Goal: Transaction & Acquisition: Purchase product/service

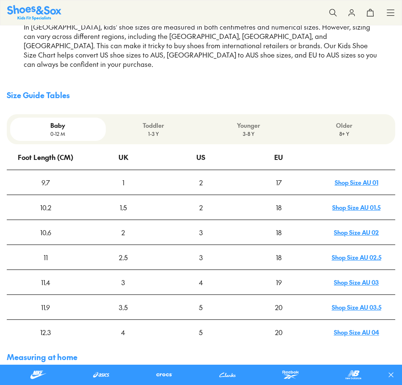
scroll to position [211, 0]
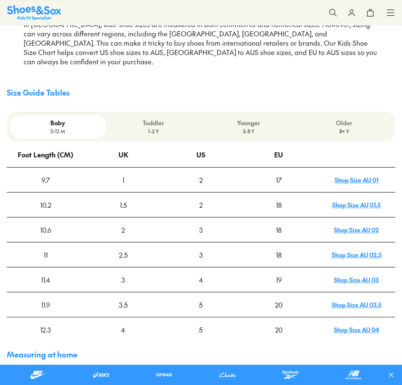
click at [156, 118] on p "Toddler" at bounding box center [153, 122] width 89 height 9
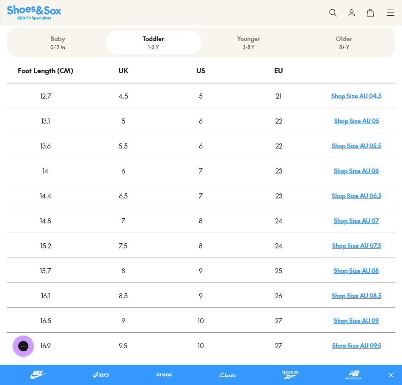
scroll to position [296, 0]
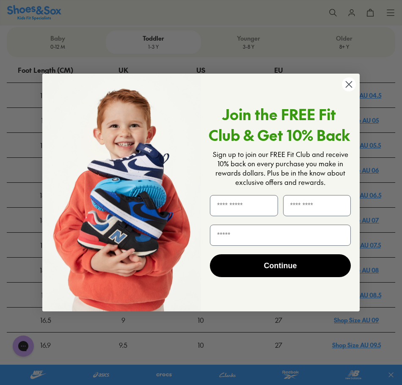
click at [347, 82] on icon "Close dialog" at bounding box center [349, 84] width 6 height 6
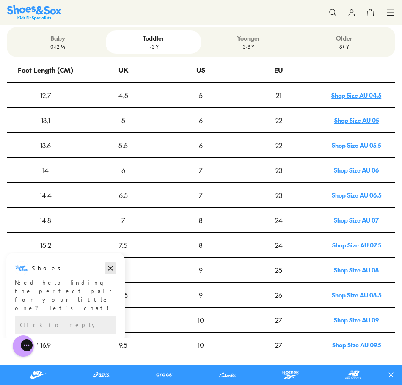
drag, startPoint x: 107, startPoint y: 268, endPoint x: 107, endPoint y: 520, distance: 251.6
click at [107, 268] on icon "Dismiss campaign" at bounding box center [110, 268] width 8 height 10
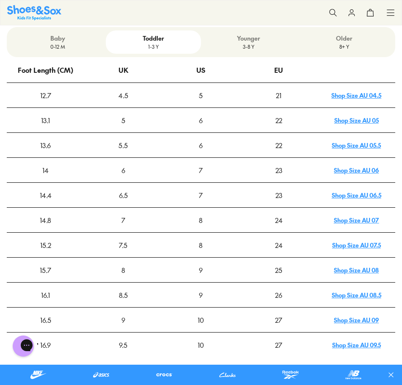
click at [392, 11] on icon at bounding box center [390, 12] width 8 height 8
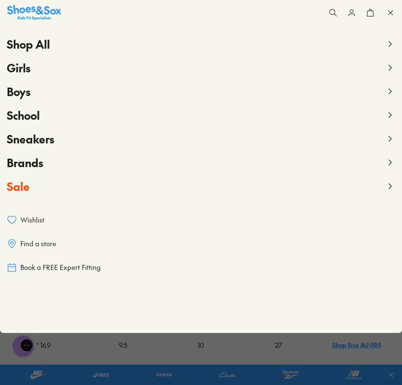
click at [27, 66] on span "Girls" at bounding box center [19, 67] width 24 height 15
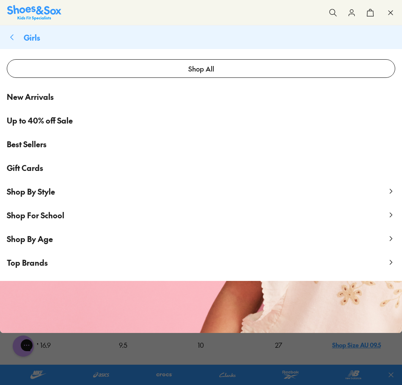
click at [36, 196] on span "Shop By Style" at bounding box center [31, 191] width 48 height 11
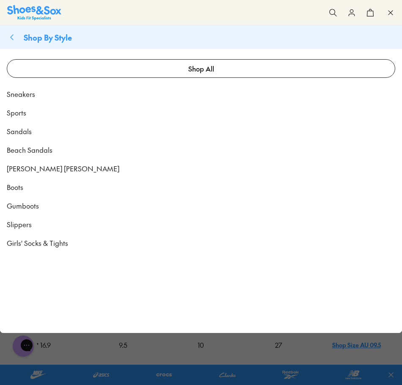
click at [18, 110] on span "Sports" at bounding box center [16, 112] width 19 height 10
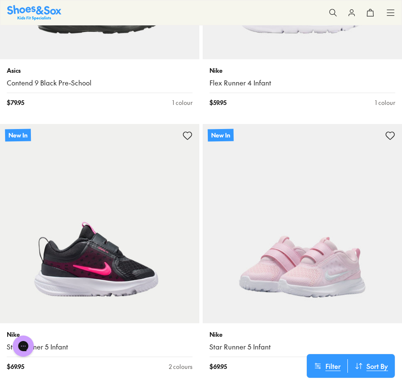
scroll to position [85, 0]
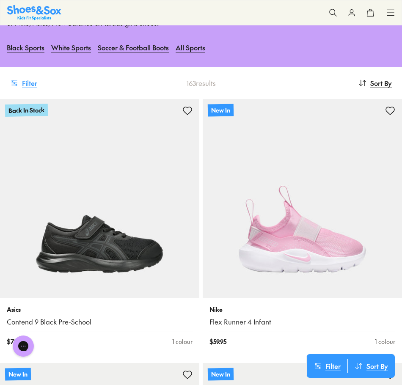
click at [19, 85] on button "Filter" at bounding box center [23, 83] width 27 height 19
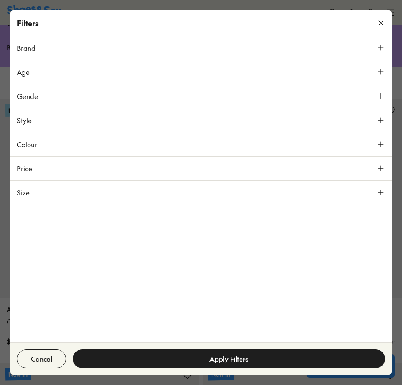
click at [67, 195] on button "Size" at bounding box center [200, 193] width 381 height 24
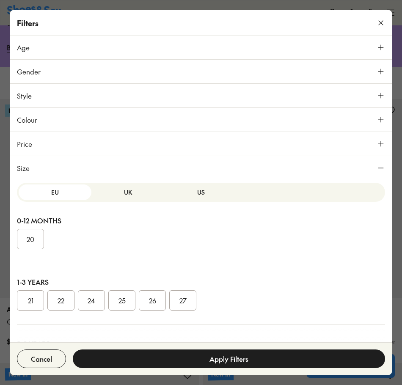
scroll to position [0, 0]
click at [115, 191] on button "UK" at bounding box center [127, 193] width 73 height 16
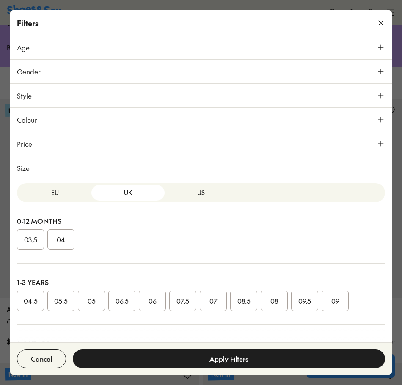
click at [194, 192] on button "US" at bounding box center [200, 193] width 73 height 16
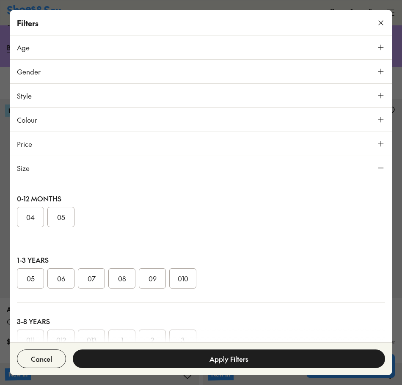
scroll to position [42, 0]
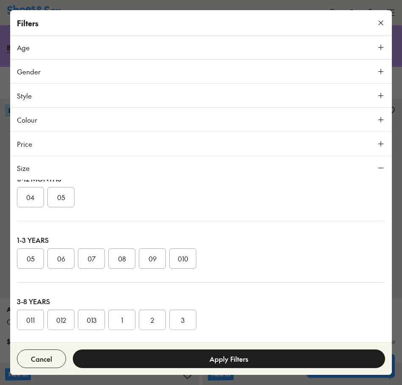
click at [126, 255] on button "08" at bounding box center [121, 258] width 27 height 20
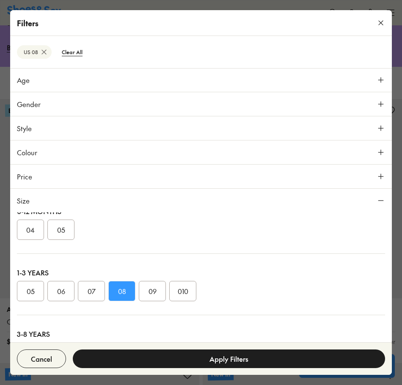
scroll to position [141, 0]
click at [153, 292] on button "09" at bounding box center [152, 291] width 27 height 20
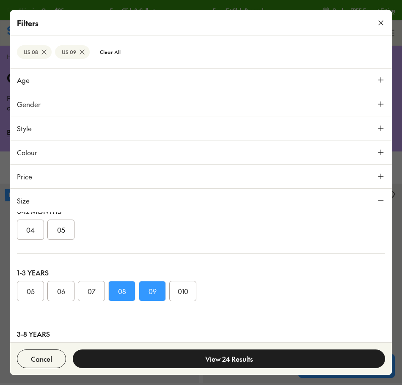
click at [211, 359] on button "View 24 Results" at bounding box center [229, 358] width 312 height 19
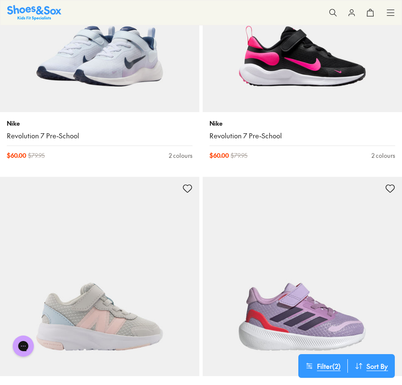
scroll to position [1733, 0]
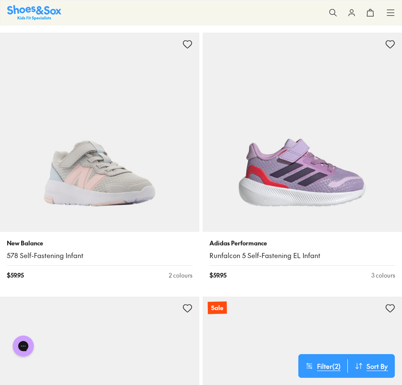
click at [123, 177] on img at bounding box center [99, 132] width 199 height 199
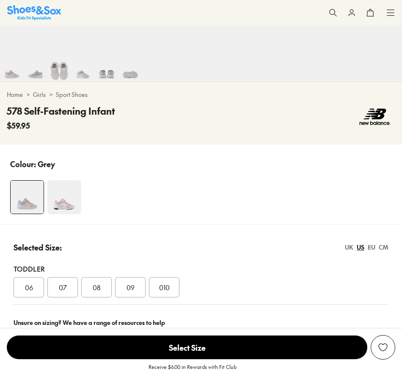
scroll to position [465, 0]
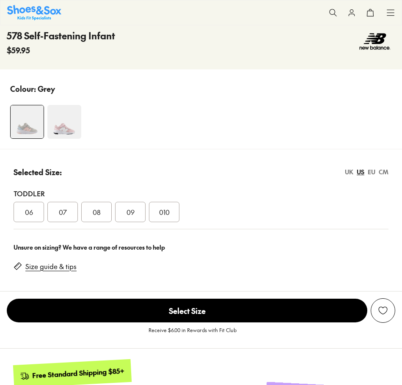
select select "*"
click at [100, 217] on span "08" at bounding box center [97, 212] width 8 height 10
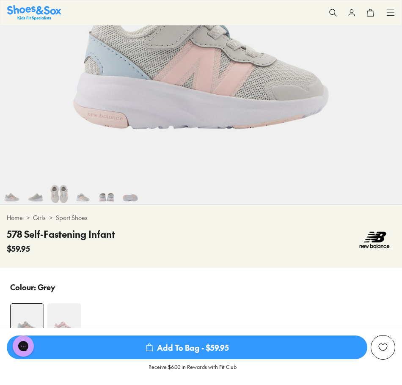
scroll to position [211, 0]
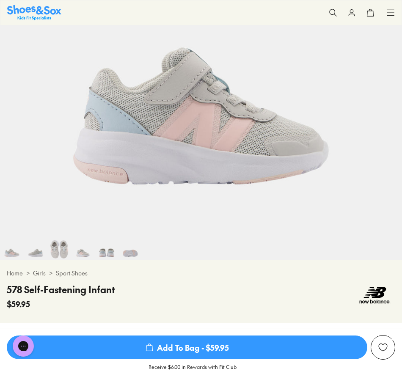
click at [43, 255] on img at bounding box center [36, 248] width 24 height 24
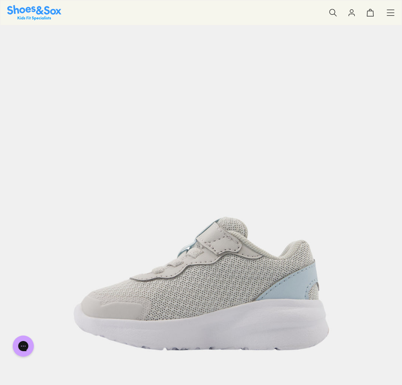
scroll to position [0, 402]
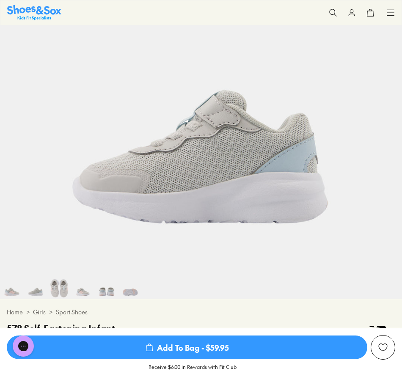
click at [61, 290] on img at bounding box center [59, 287] width 24 height 24
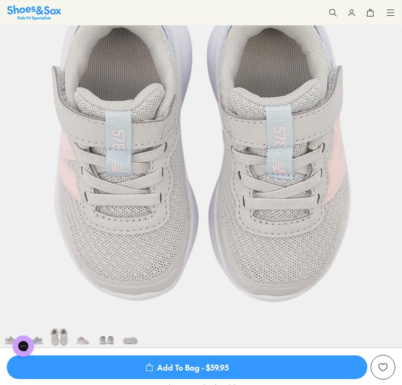
scroll to position [130, 0]
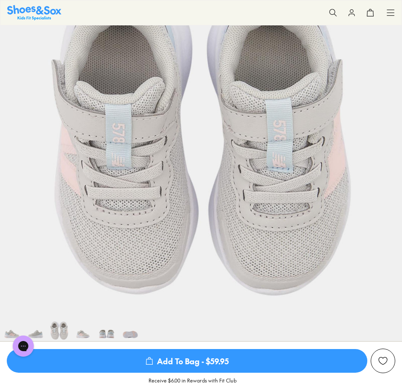
click at [82, 332] on img at bounding box center [83, 329] width 24 height 24
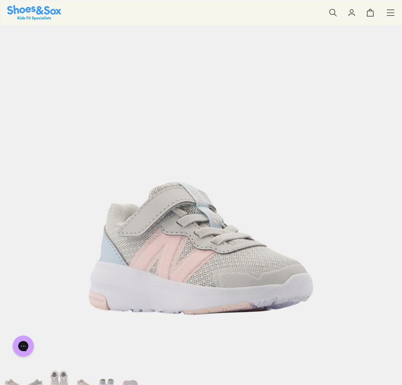
scroll to position [130, 0]
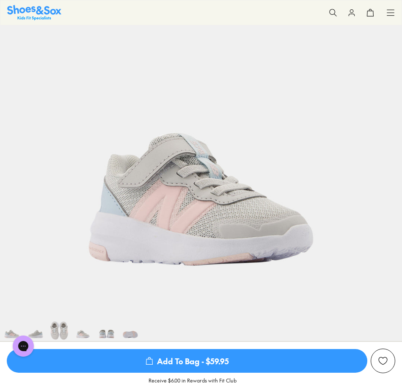
click at [112, 335] on img at bounding box center [107, 329] width 24 height 24
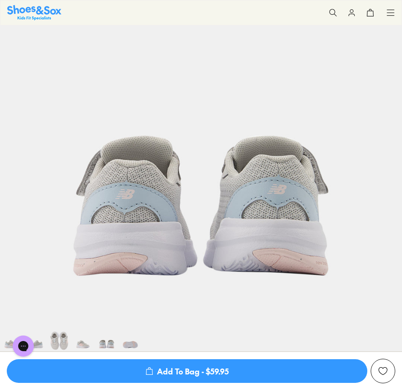
scroll to position [130, 0]
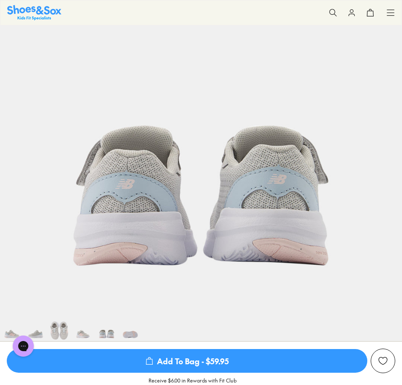
click at [80, 339] on img at bounding box center [83, 329] width 24 height 24
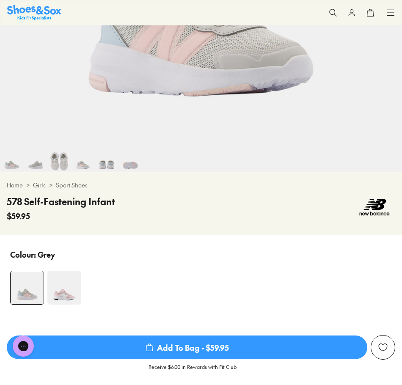
click at [71, 297] on img at bounding box center [64, 288] width 34 height 34
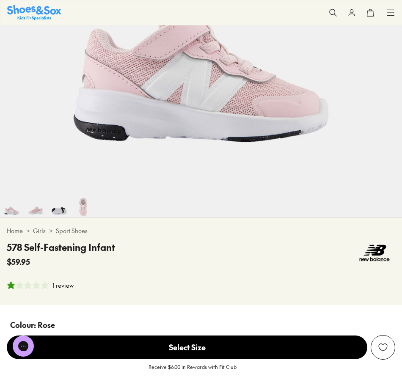
select select "*"
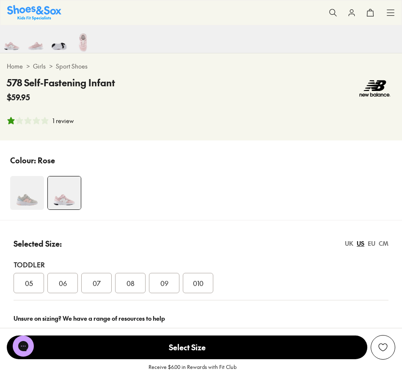
scroll to position [423, 0]
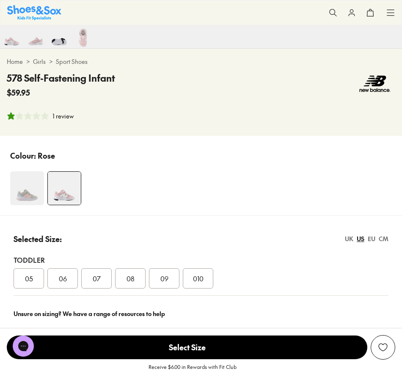
click at [25, 197] on img at bounding box center [27, 188] width 34 height 34
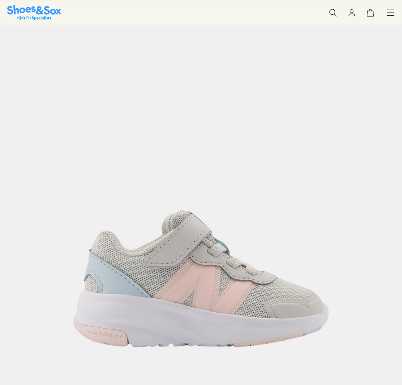
select select "*"
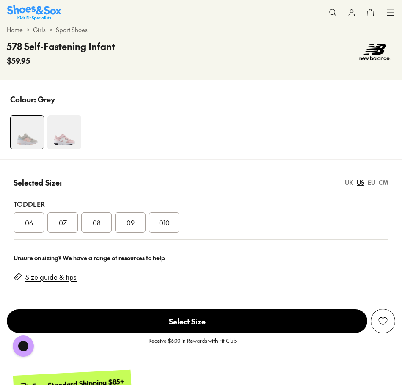
scroll to position [507, 0]
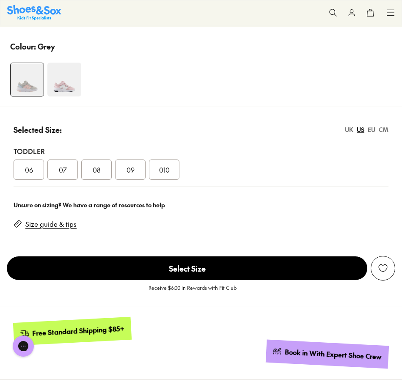
click at [102, 172] on div "08" at bounding box center [96, 169] width 30 height 20
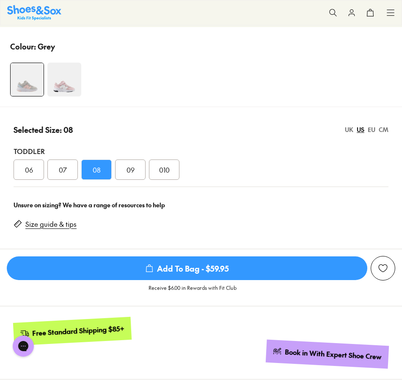
click at [245, 273] on span "Add To Bag - $59.95" at bounding box center [187, 268] width 360 height 24
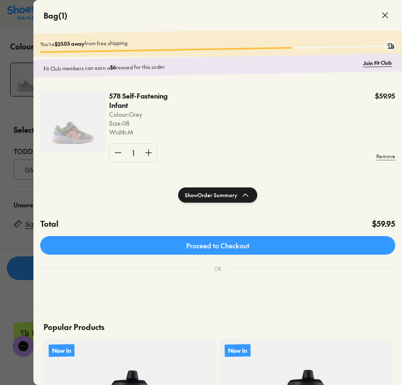
click at [386, 16] on icon at bounding box center [385, 15] width 10 height 10
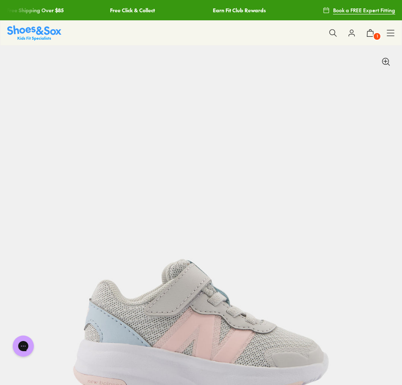
click at [388, 34] on icon at bounding box center [390, 33] width 8 height 8
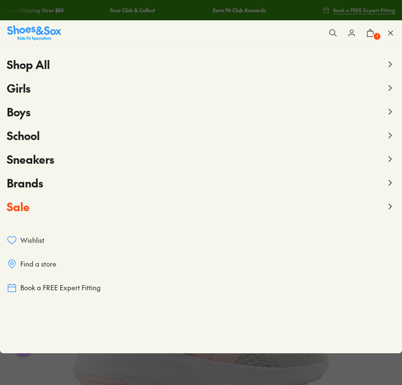
click at [22, 86] on span "Girls" at bounding box center [19, 87] width 24 height 15
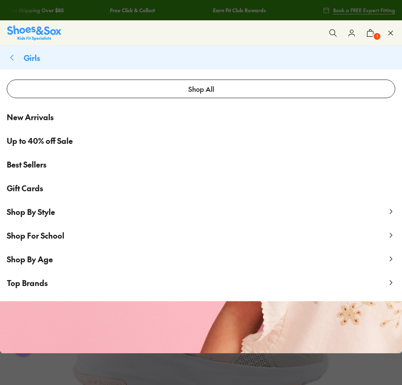
click at [42, 157] on link "Best Sellers" at bounding box center [201, 164] width 402 height 24
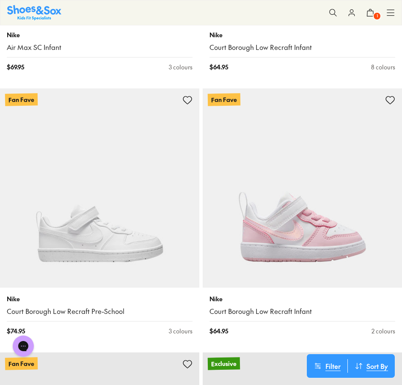
scroll to position [3002, 0]
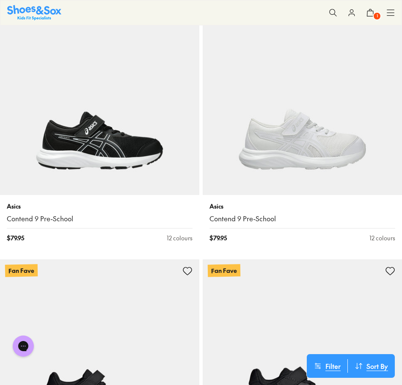
scroll to position [1649, 0]
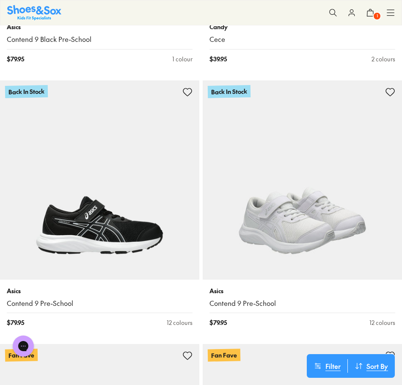
click at [290, 242] on img at bounding box center [302, 179] width 199 height 199
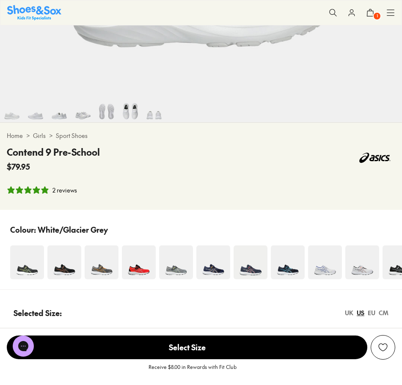
scroll to position [381, 0]
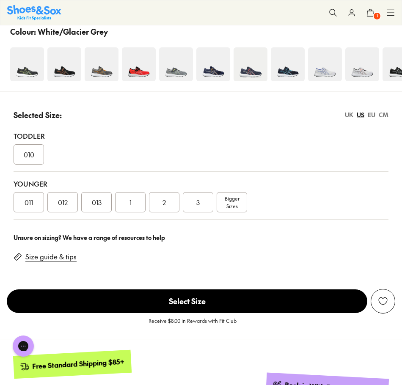
select select "*"
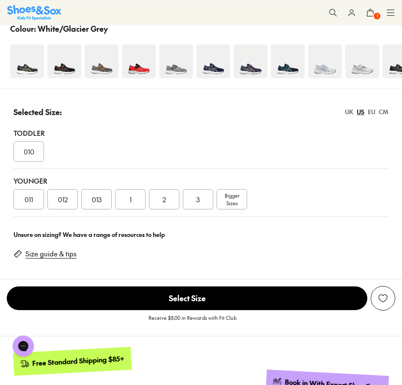
click at [369, 115] on div "EU" at bounding box center [371, 111] width 8 height 9
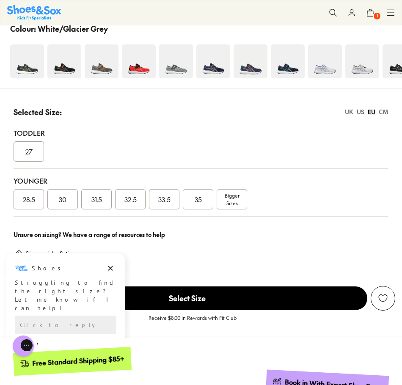
click at [349, 116] on div "UK" at bounding box center [349, 111] width 8 height 9
click at [26, 154] on span "09" at bounding box center [29, 151] width 8 height 10
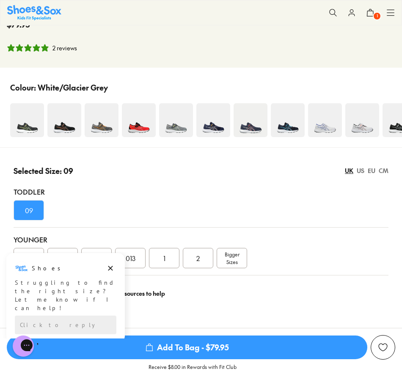
scroll to position [507, 0]
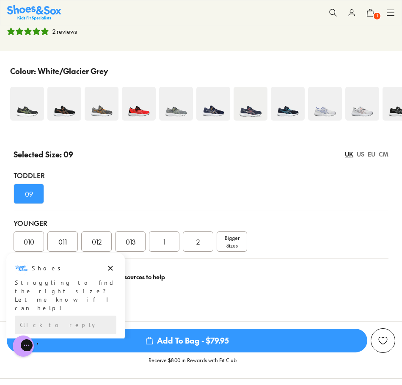
click at [368, 12] on icon at bounding box center [370, 12] width 8 height 8
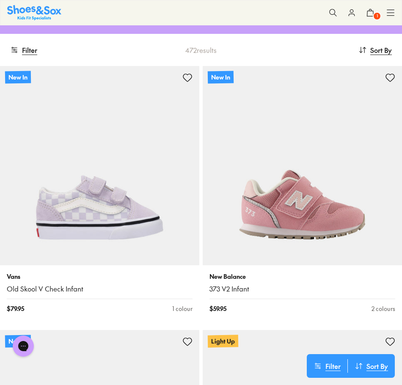
scroll to position [169, 0]
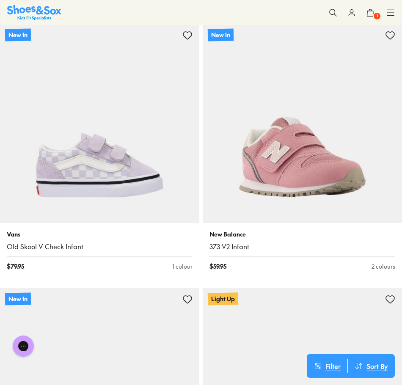
click at [310, 175] on img at bounding box center [302, 123] width 199 height 199
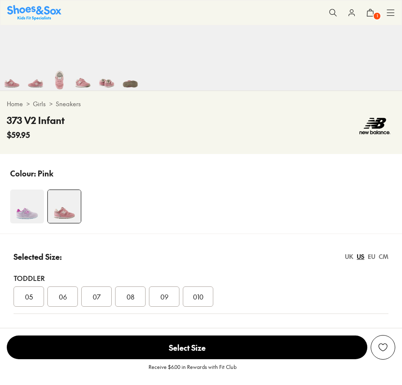
select select "*"
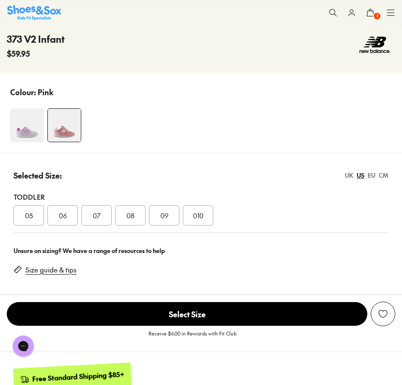
click at [129, 217] on span "08" at bounding box center [130, 215] width 8 height 10
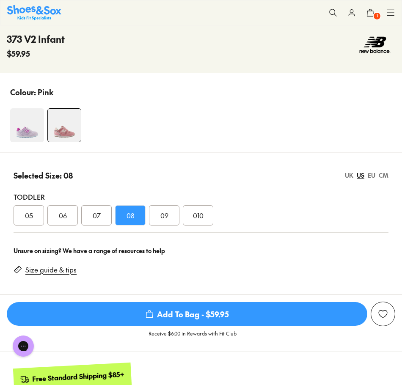
click at [128, 319] on span "Add To Bag - $59.95" at bounding box center [187, 314] width 360 height 24
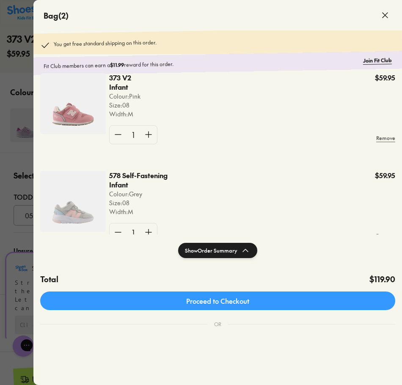
scroll to position [1, 0]
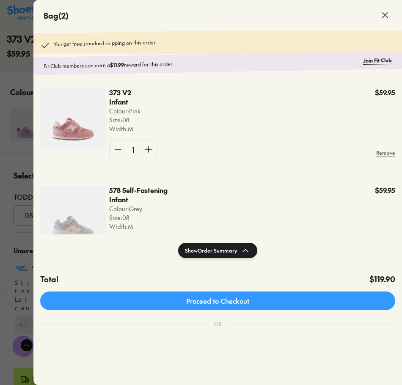
click at [390, 15] on span at bounding box center [385, 15] width 24 height 24
